Goal: Task Accomplishment & Management: Manage account settings

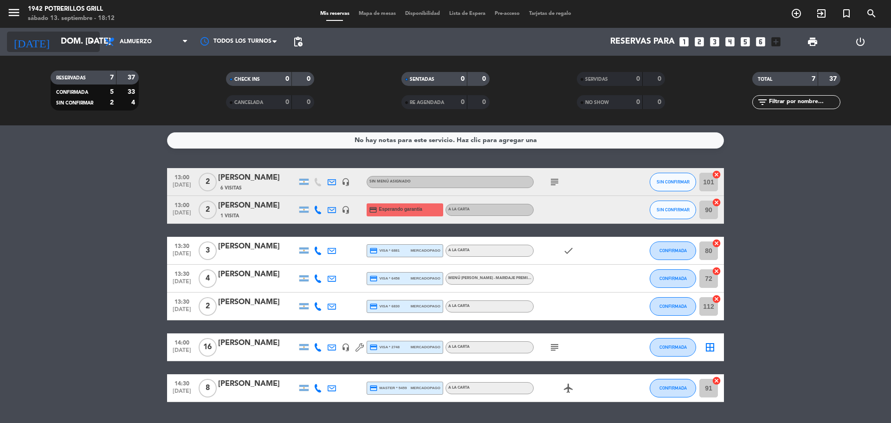
click at [91, 38] on icon "arrow_drop_down" at bounding box center [91, 41] width 11 height 11
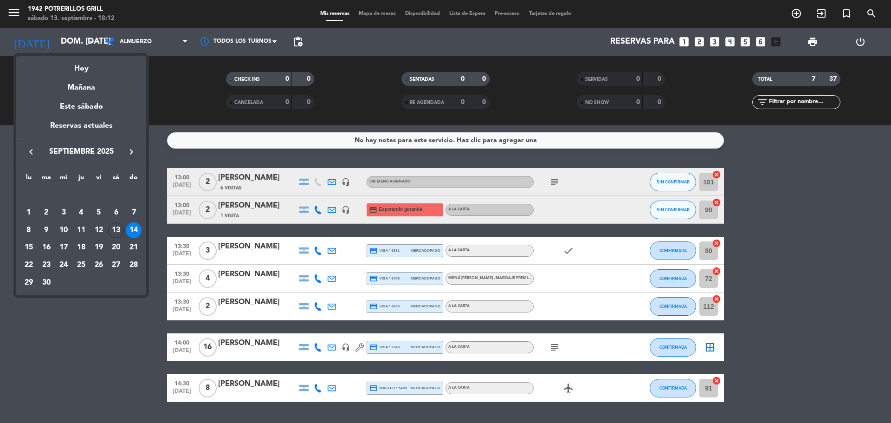
click at [133, 229] on div "14" at bounding box center [134, 230] width 16 height 16
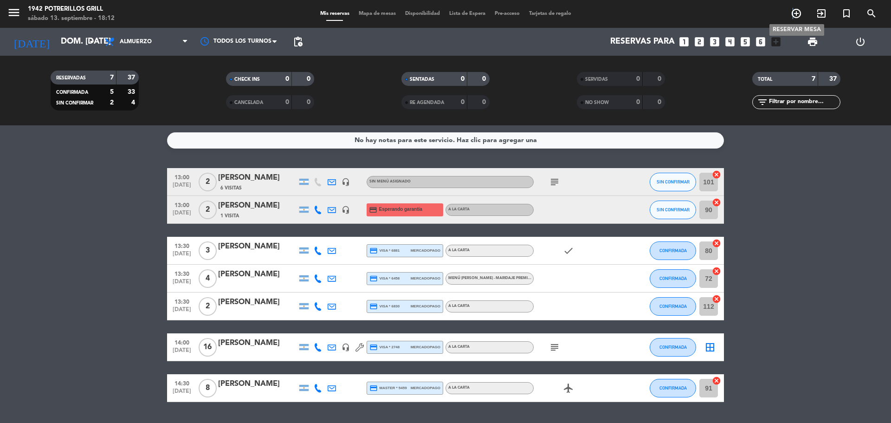
click at [793, 14] on icon "add_circle_outline" at bounding box center [796, 13] width 11 height 11
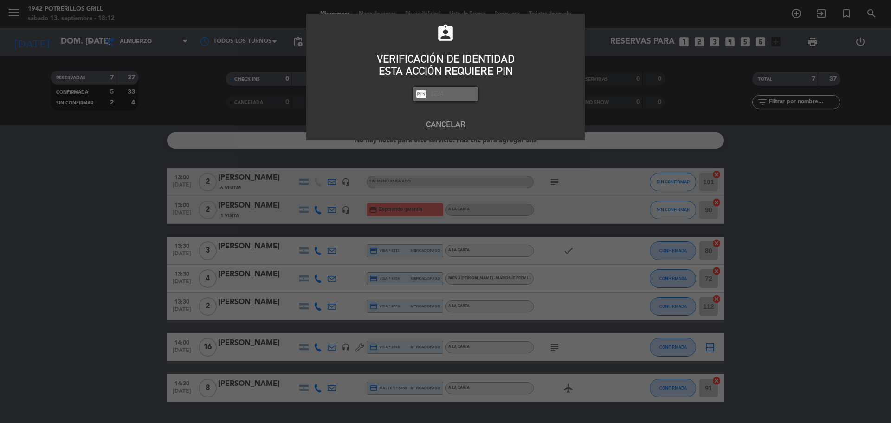
click at [467, 91] on input "text" at bounding box center [452, 94] width 46 height 11
type input "8184"
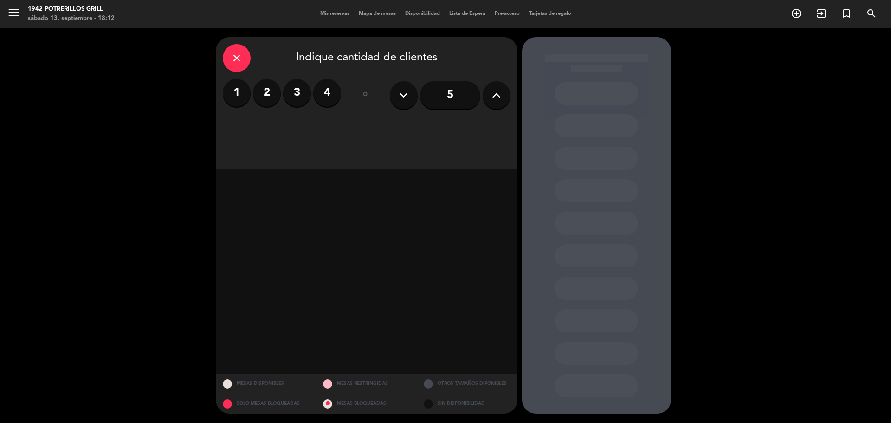
click at [264, 87] on label "2" at bounding box center [267, 93] width 28 height 28
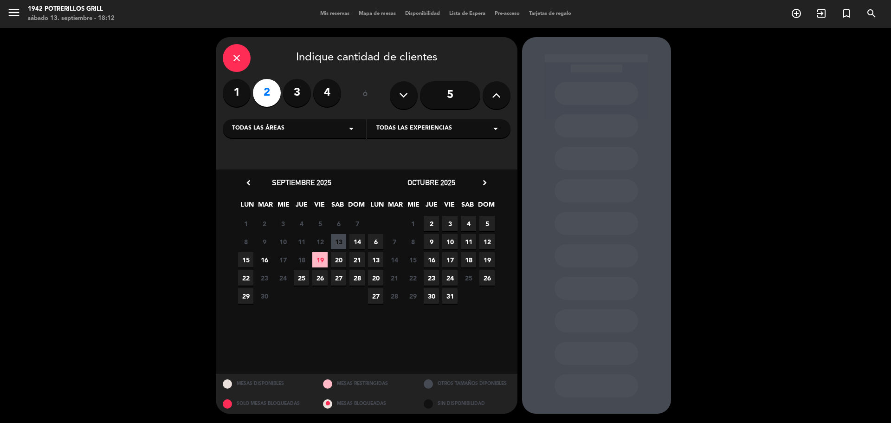
click at [358, 239] on span "14" at bounding box center [357, 241] width 15 height 15
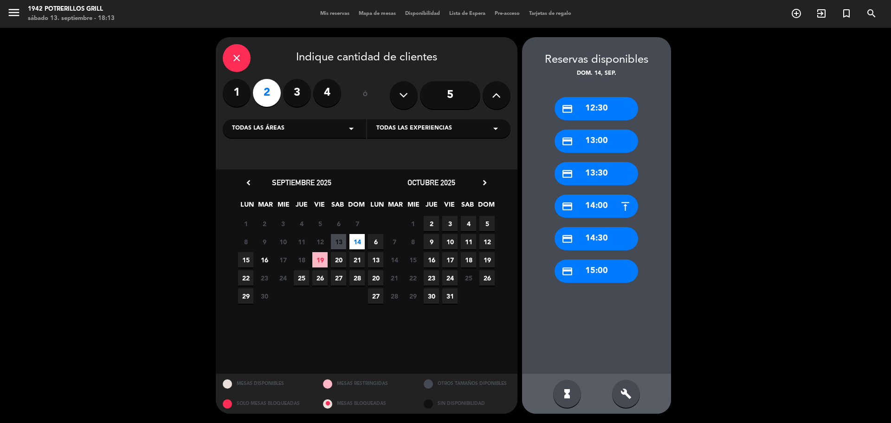
click at [604, 173] on div "credit_card 13:30" at bounding box center [597, 173] width 84 height 23
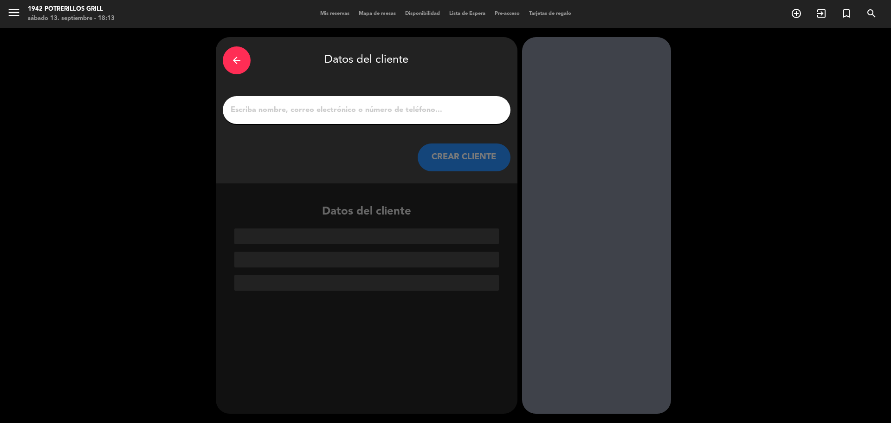
click at [343, 110] on input "1" at bounding box center [367, 110] width 274 height 13
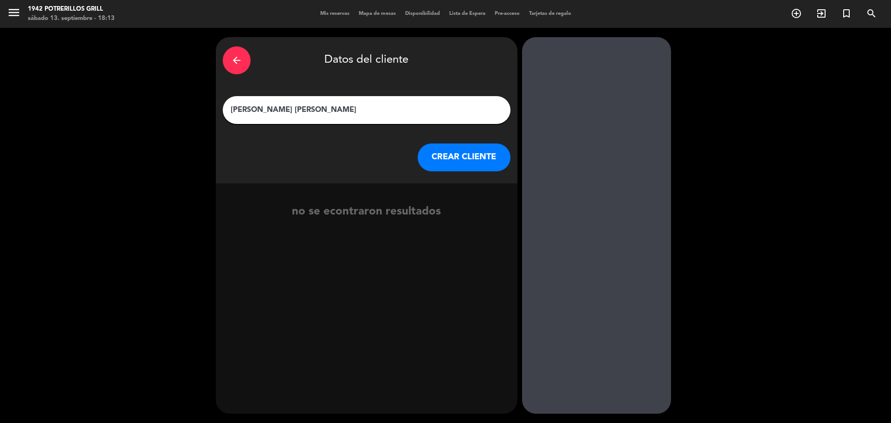
type input "[PERSON_NAME] [PERSON_NAME]"
click at [465, 154] on button "CREAR CLIENTE" at bounding box center [464, 157] width 93 height 28
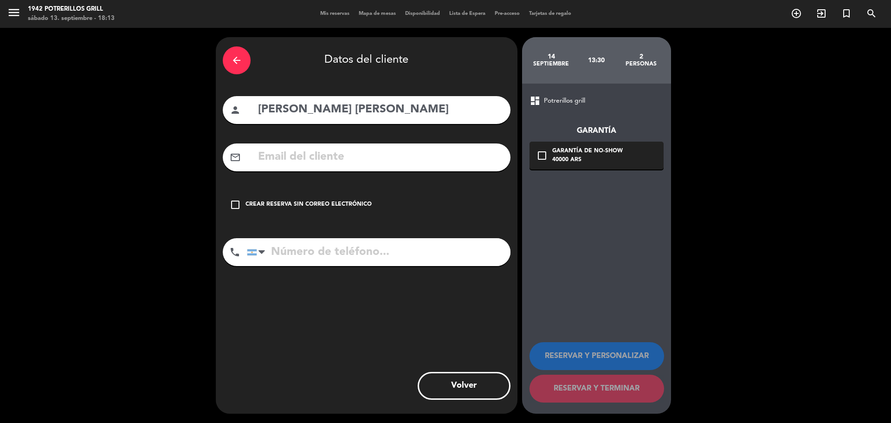
click at [235, 203] on icon "check_box_outline_blank" at bounding box center [235, 204] width 11 height 11
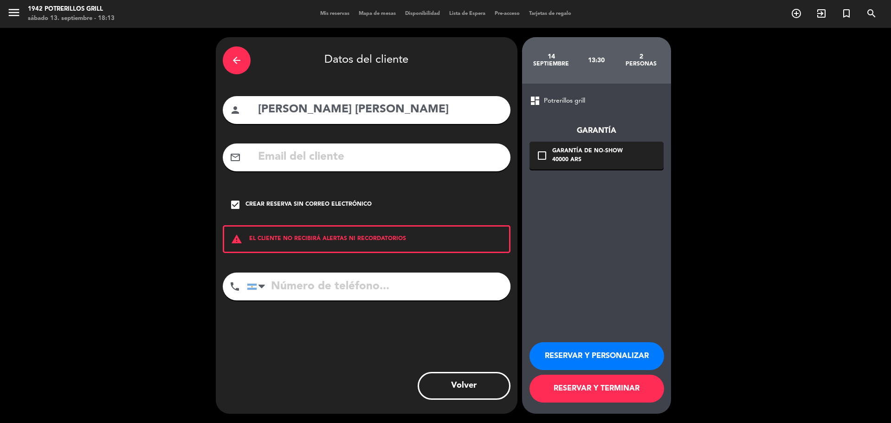
click at [613, 355] on button "RESERVAR Y PERSONALIZAR" at bounding box center [597, 356] width 135 height 28
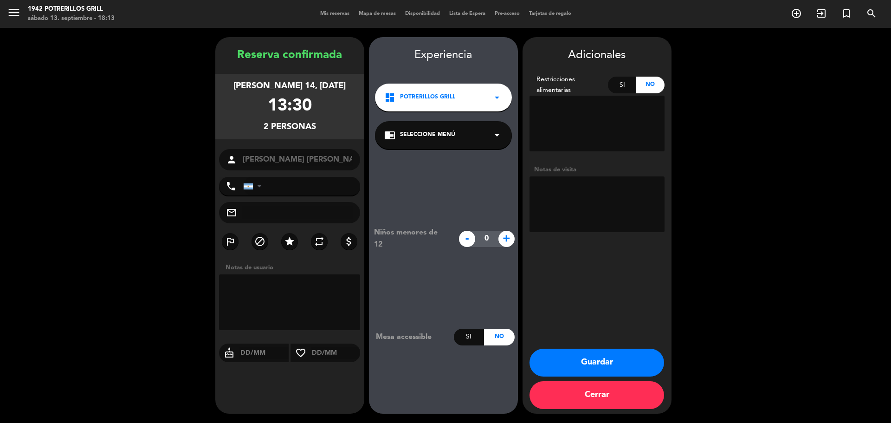
click at [594, 191] on textarea at bounding box center [597, 204] width 135 height 56
click at [245, 298] on textarea at bounding box center [290, 302] width 142 height 56
click at [590, 358] on button "Guardar" at bounding box center [597, 363] width 135 height 28
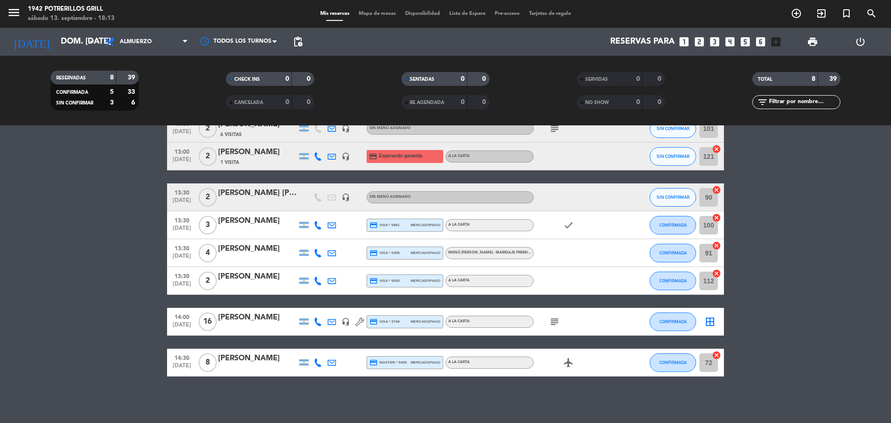
scroll to position [7, 0]
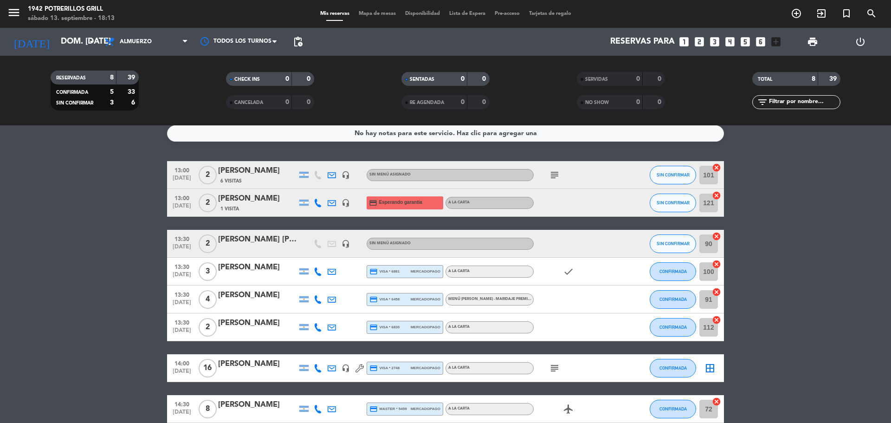
click at [255, 240] on div "[PERSON_NAME] [PERSON_NAME]" at bounding box center [257, 239] width 79 height 12
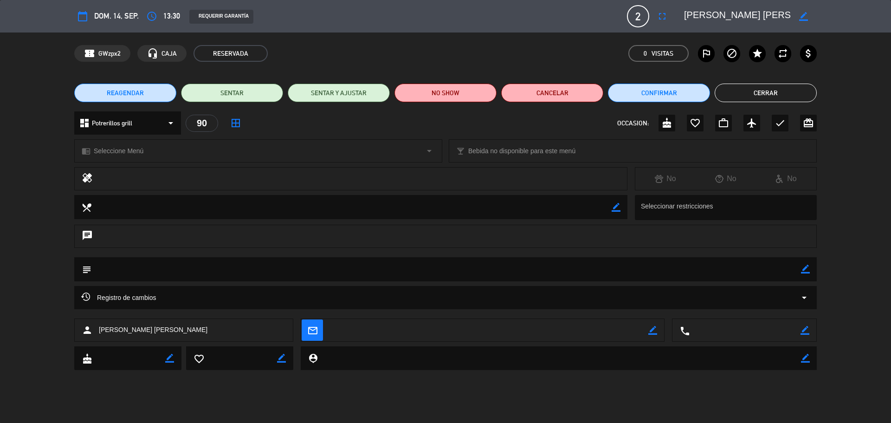
click at [810, 267] on icon "border_color" at bounding box center [805, 269] width 9 height 9
click at [551, 271] on textarea at bounding box center [446, 269] width 710 height 24
type textarea "i"
type textarea "IN HOUSE HAB.206"
click at [805, 273] on icon at bounding box center [805, 269] width 9 height 9
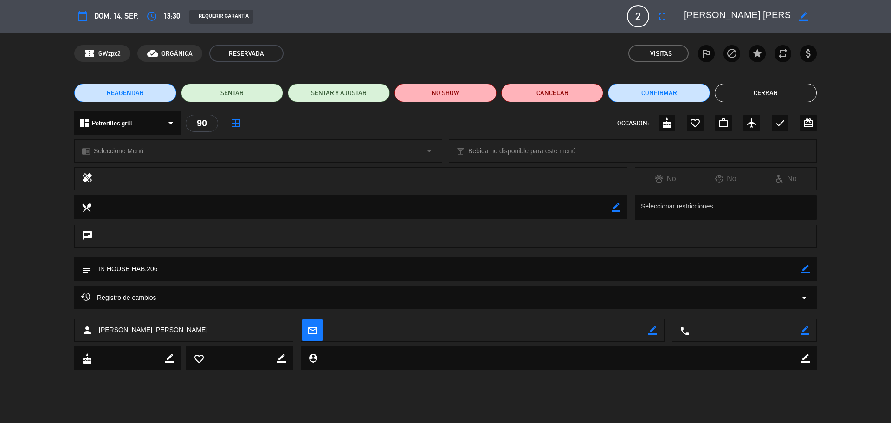
click at [778, 91] on button "Cerrar" at bounding box center [766, 93] width 102 height 19
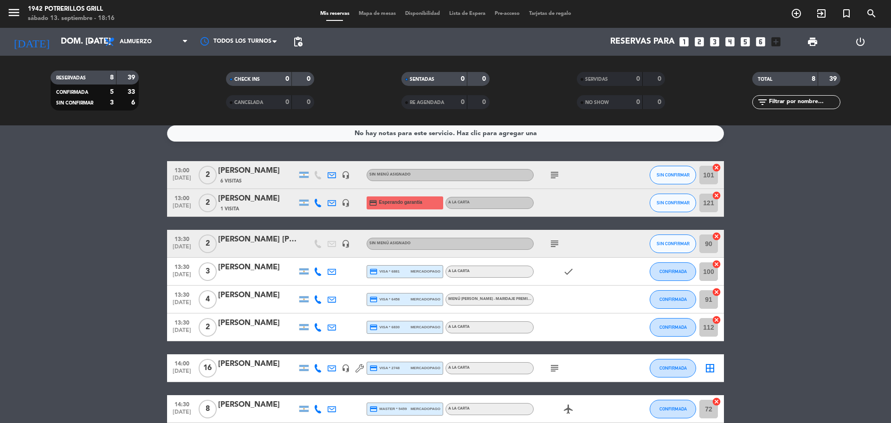
click at [551, 245] on icon "subject" at bounding box center [554, 243] width 11 height 11
click at [555, 175] on icon "subject" at bounding box center [554, 174] width 11 height 11
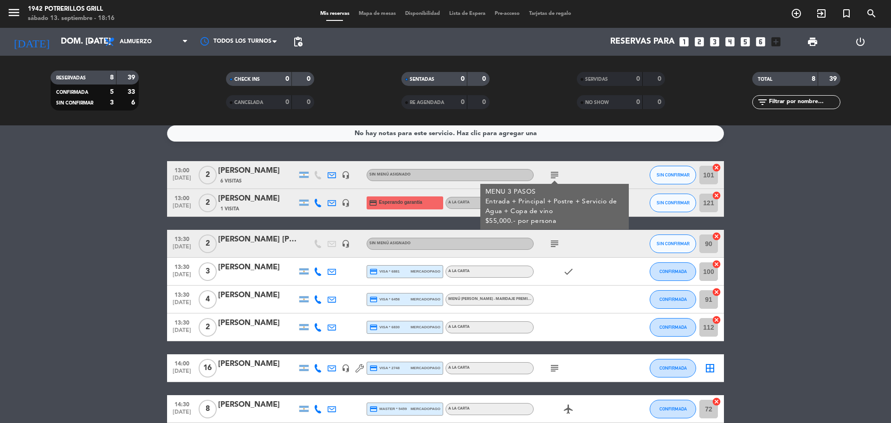
click at [857, 140] on service-notes "No hay notas para este servicio. Haz clic para agregar una" at bounding box center [445, 133] width 891 height 16
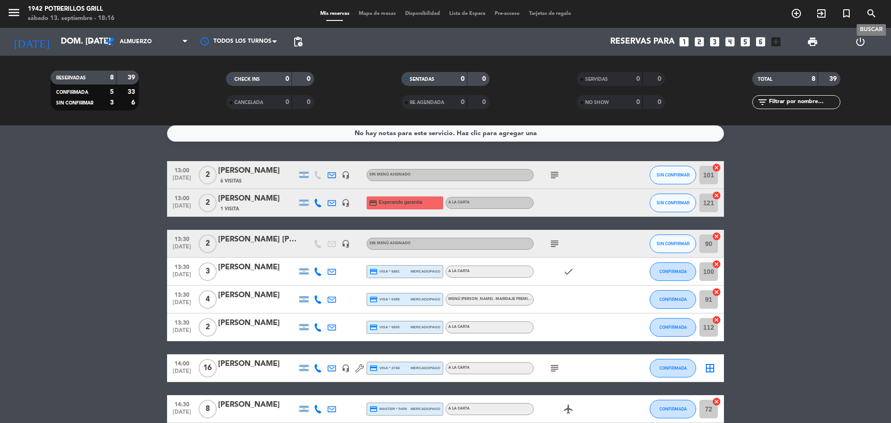
click at [873, 14] on icon "search" at bounding box center [871, 13] width 11 height 11
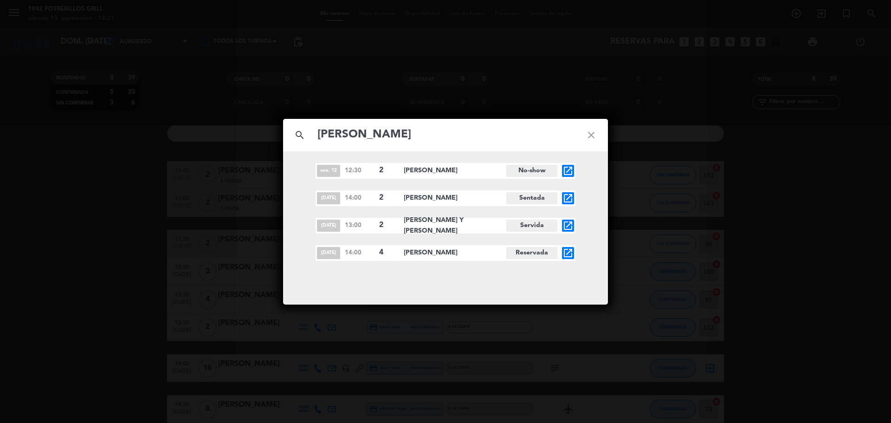
type input "[PERSON_NAME]"
click at [430, 256] on span "[PERSON_NAME]" at bounding box center [455, 252] width 103 height 11
click at [454, 255] on span "[PERSON_NAME]" at bounding box center [455, 252] width 103 height 11
click at [371, 248] on span "14:00" at bounding box center [360, 253] width 30 height 10
click at [492, 255] on span "[PERSON_NAME]" at bounding box center [455, 252] width 103 height 11
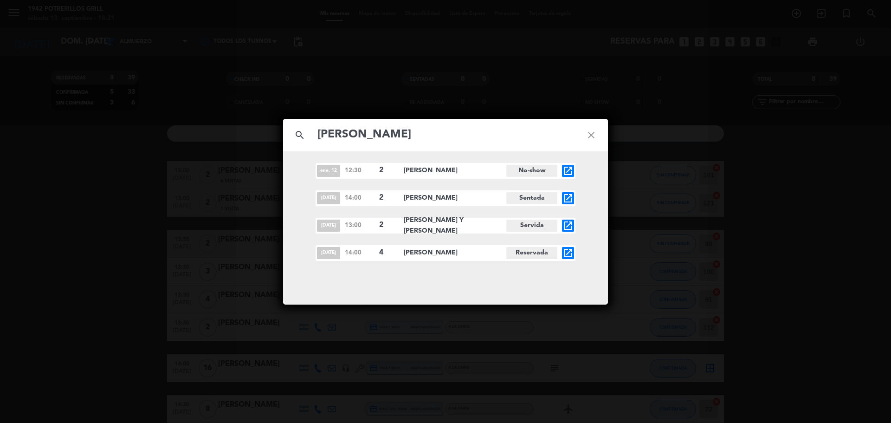
click at [522, 256] on span "Reservada" at bounding box center [531, 253] width 51 height 12
click at [558, 255] on div "[DATE] 14:00 4 [PERSON_NAME] Reservada open_in_new" at bounding box center [446, 253] width 260 height 16
click at [567, 254] on icon "open_in_new" at bounding box center [568, 252] width 11 height 11
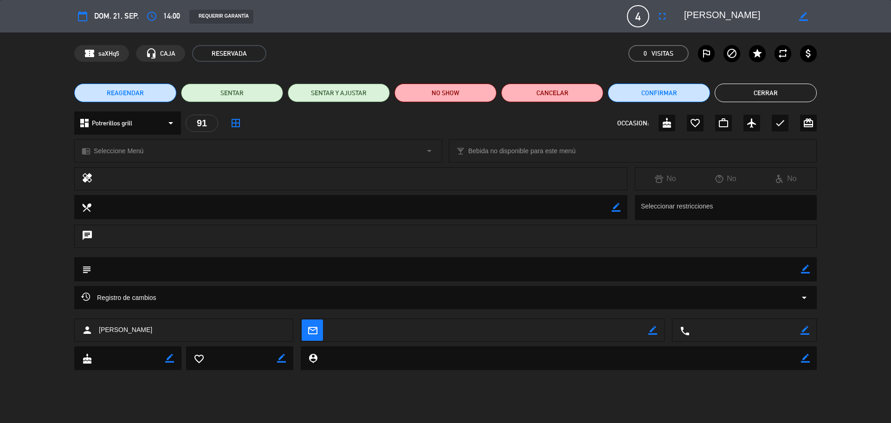
click at [148, 91] on button "REAGENDAR" at bounding box center [125, 93] width 102 height 19
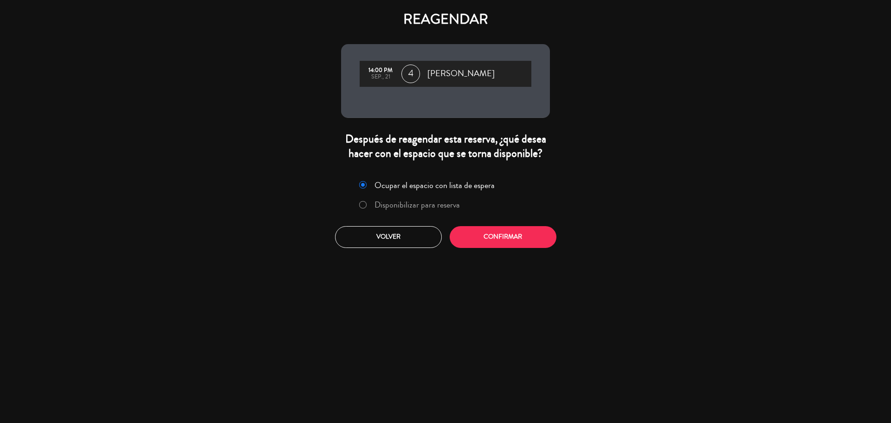
click at [361, 205] on input "Disponibilizar para reserva" at bounding box center [362, 204] width 6 height 6
radio input "true"
click at [513, 240] on button "Confirmar" at bounding box center [503, 237] width 107 height 22
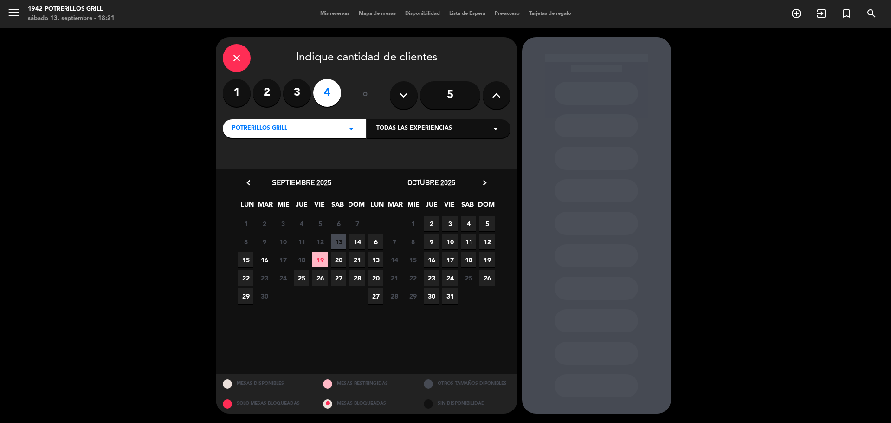
click at [357, 240] on span "14" at bounding box center [357, 241] width 15 height 15
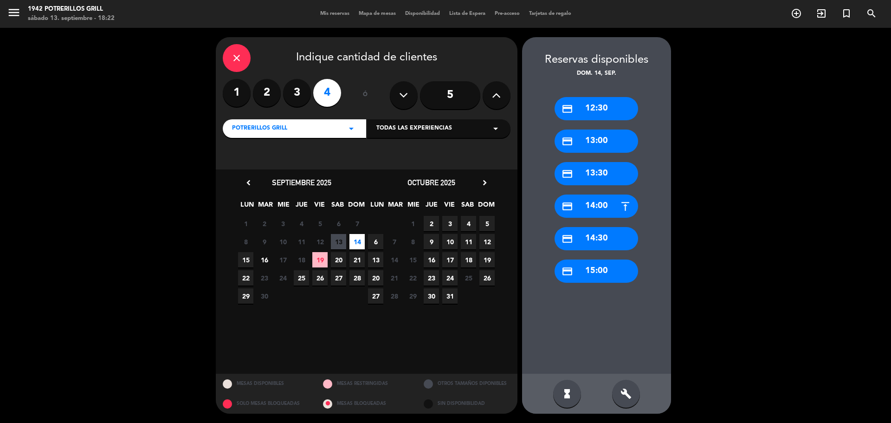
click at [594, 207] on div "credit_card 14:00" at bounding box center [597, 206] width 84 height 23
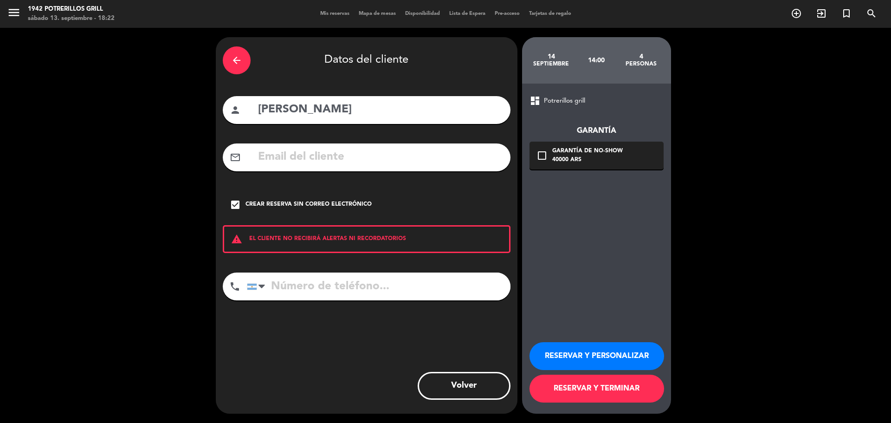
click at [598, 352] on button "RESERVAR Y PERSONALIZAR" at bounding box center [597, 356] width 135 height 28
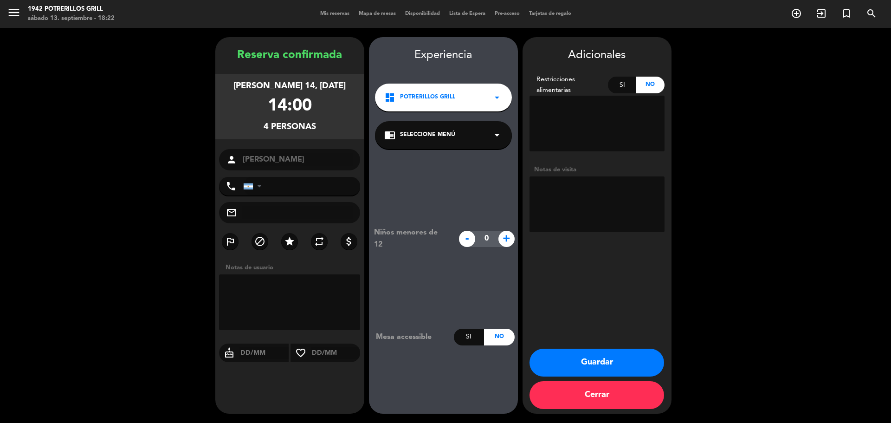
click at [602, 357] on button "Guardar" at bounding box center [597, 363] width 135 height 28
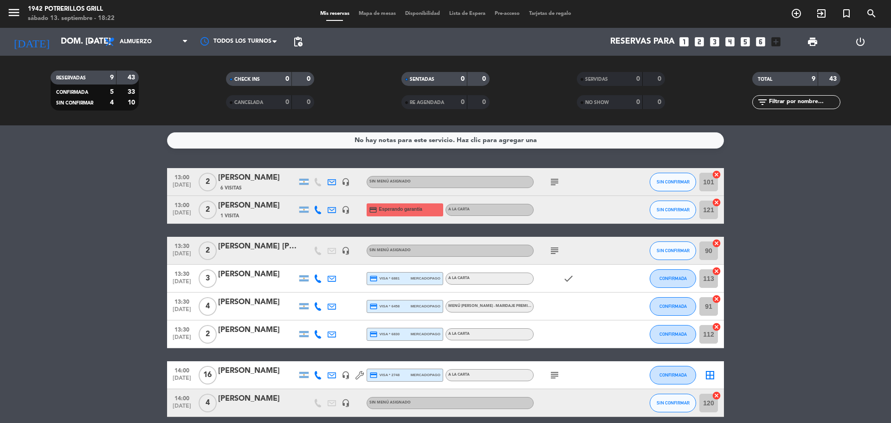
scroll to position [81, 0]
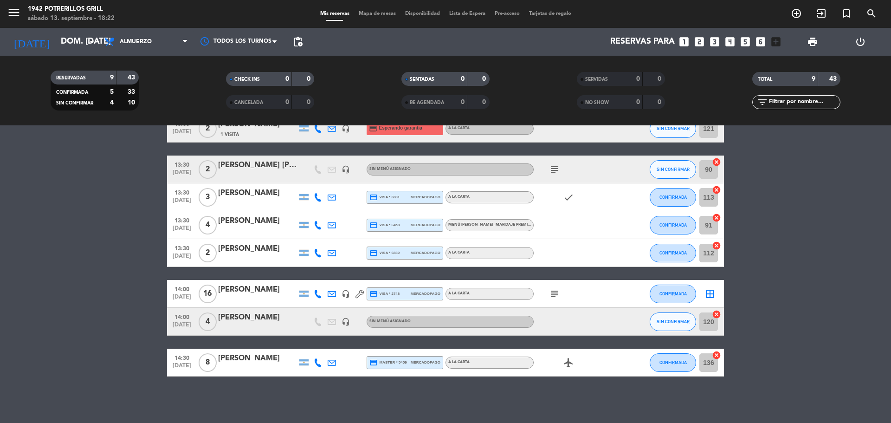
click at [356, 294] on icon at bounding box center [360, 294] width 8 height 8
click at [344, 294] on icon "headset_mic" at bounding box center [346, 294] width 8 height 8
click at [555, 293] on icon "subject" at bounding box center [554, 293] width 11 height 11
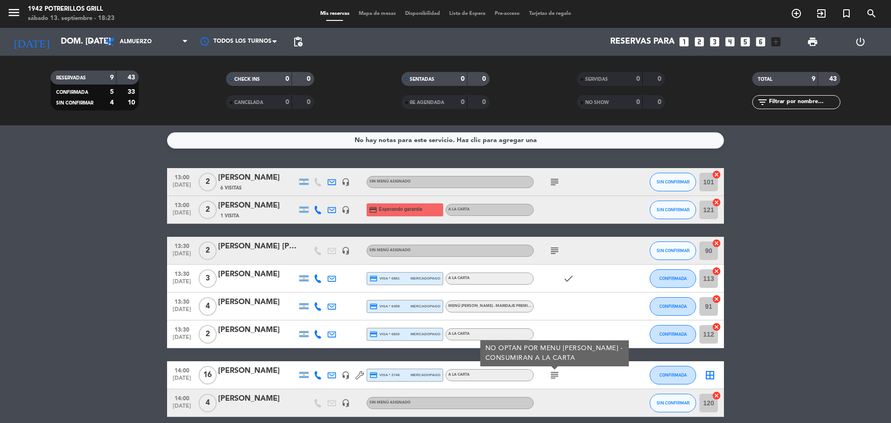
click at [558, 181] on icon "subject" at bounding box center [554, 181] width 11 height 11
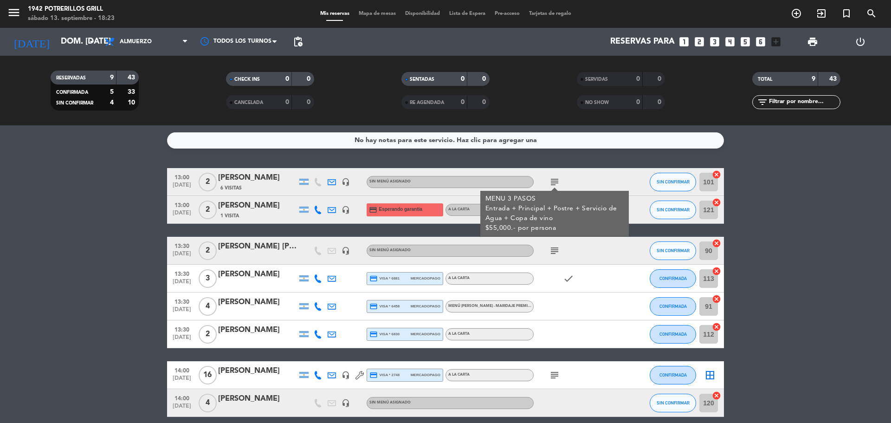
click at [558, 181] on icon "subject" at bounding box center [554, 181] width 11 height 11
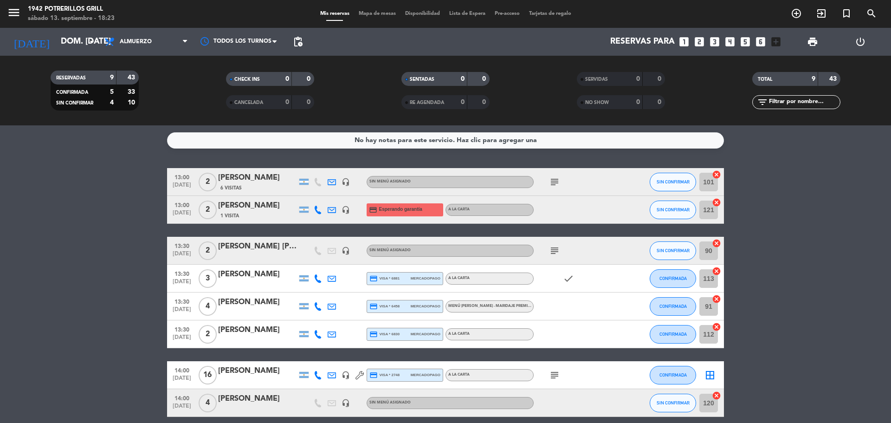
click at [555, 253] on icon "subject" at bounding box center [554, 250] width 11 height 11
click at [567, 279] on icon "check" at bounding box center [568, 278] width 11 height 11
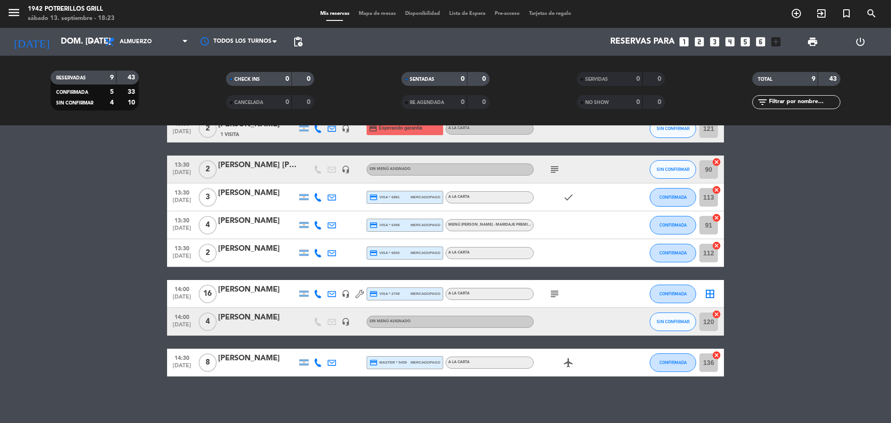
click at [558, 295] on icon "subject" at bounding box center [554, 293] width 11 height 11
